Goal: Find specific page/section: Find specific page/section

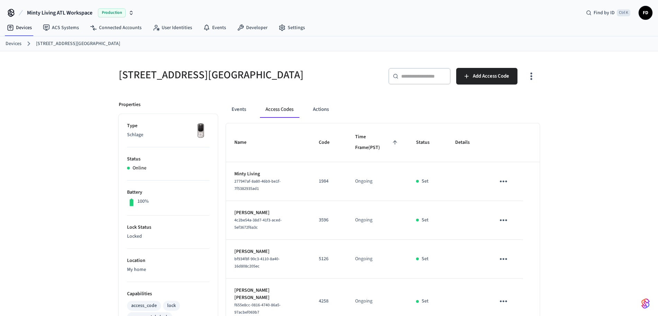
click at [1, 41] on div "Devices [STREET_ADDRESS][GEOGRAPHIC_DATA]" at bounding box center [329, 43] width 658 height 15
click at [16, 44] on link "Devices" at bounding box center [14, 43] width 16 height 7
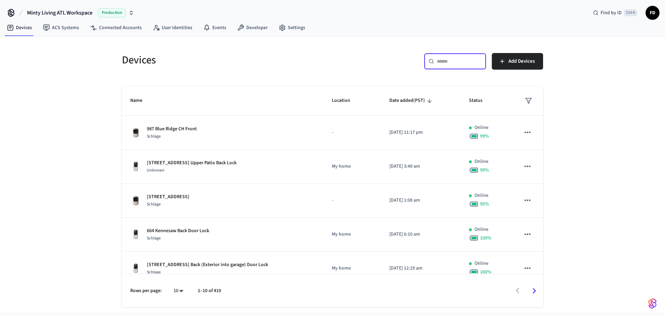
click at [449, 60] on input "text" at bounding box center [459, 61] width 45 height 7
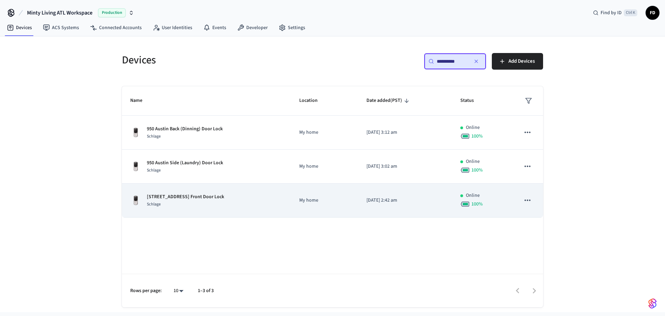
type input "**********"
click at [259, 195] on div "[STREET_ADDRESS] NE Front Door Lock Schlage" at bounding box center [206, 200] width 152 height 15
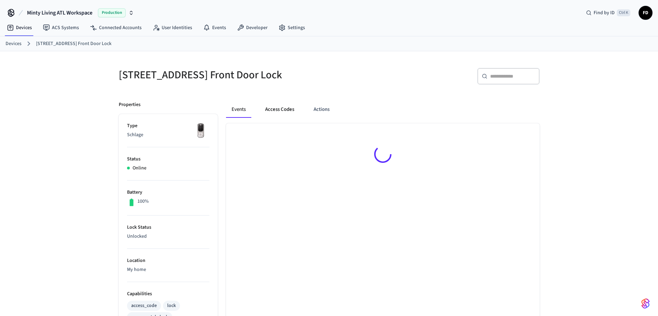
click at [288, 111] on button "Access Codes" at bounding box center [280, 109] width 40 height 17
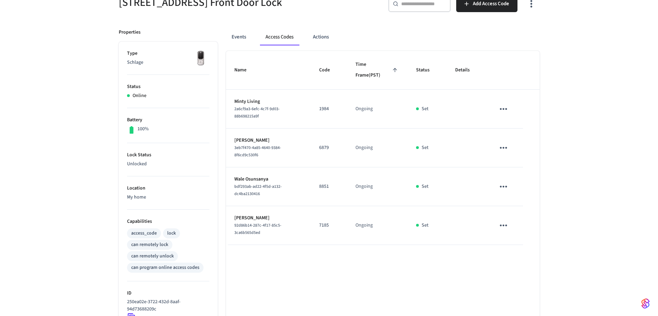
scroll to position [73, 0]
